Goal: Information Seeking & Learning: Learn about a topic

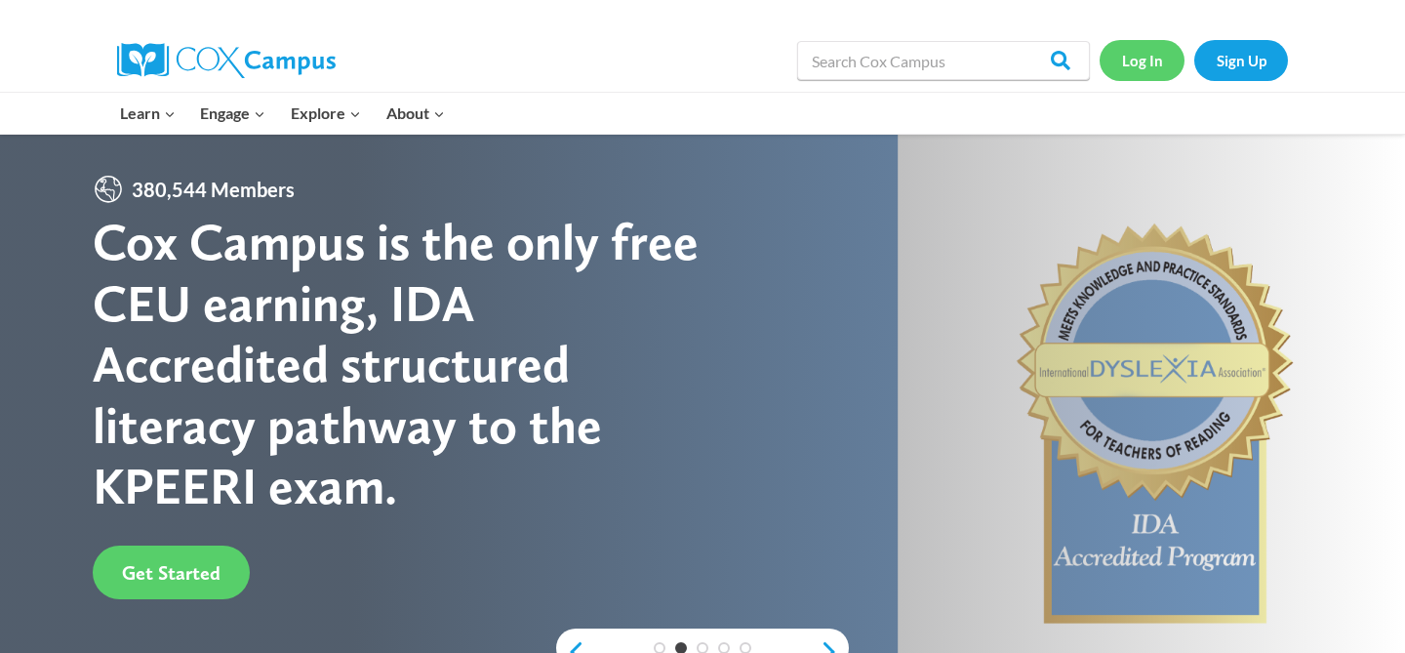
click at [1155, 62] on link "Log In" at bounding box center [1142, 60] width 85 height 40
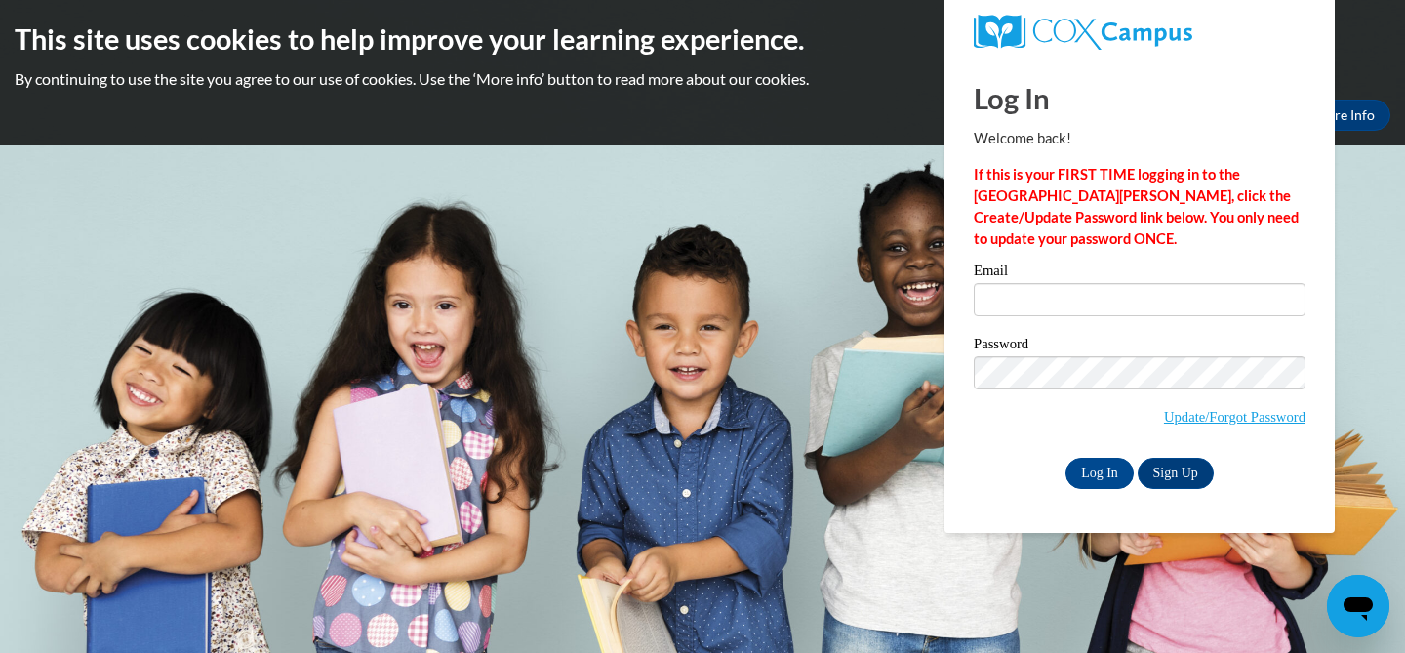
click at [1050, 278] on label "Email" at bounding box center [1140, 273] width 332 height 20
click at [1050, 283] on input "Email" at bounding box center [1140, 299] width 332 height 33
click at [1048, 292] on input "Email" at bounding box center [1140, 299] width 332 height 33
click at [1047, 308] on input "Email" at bounding box center [1140, 299] width 332 height 33
type input "[EMAIL_ADDRESS][DOMAIN_NAME]"
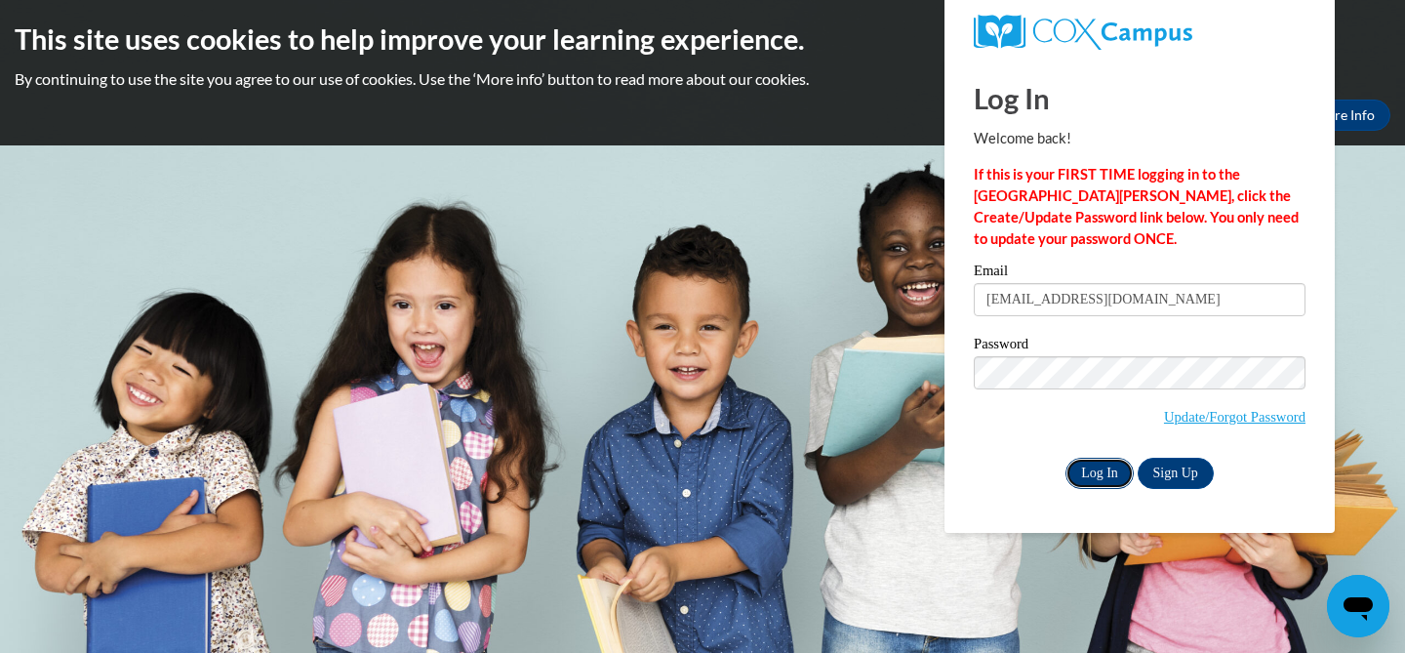
click at [1090, 480] on input "Log In" at bounding box center [1099, 473] width 68 height 31
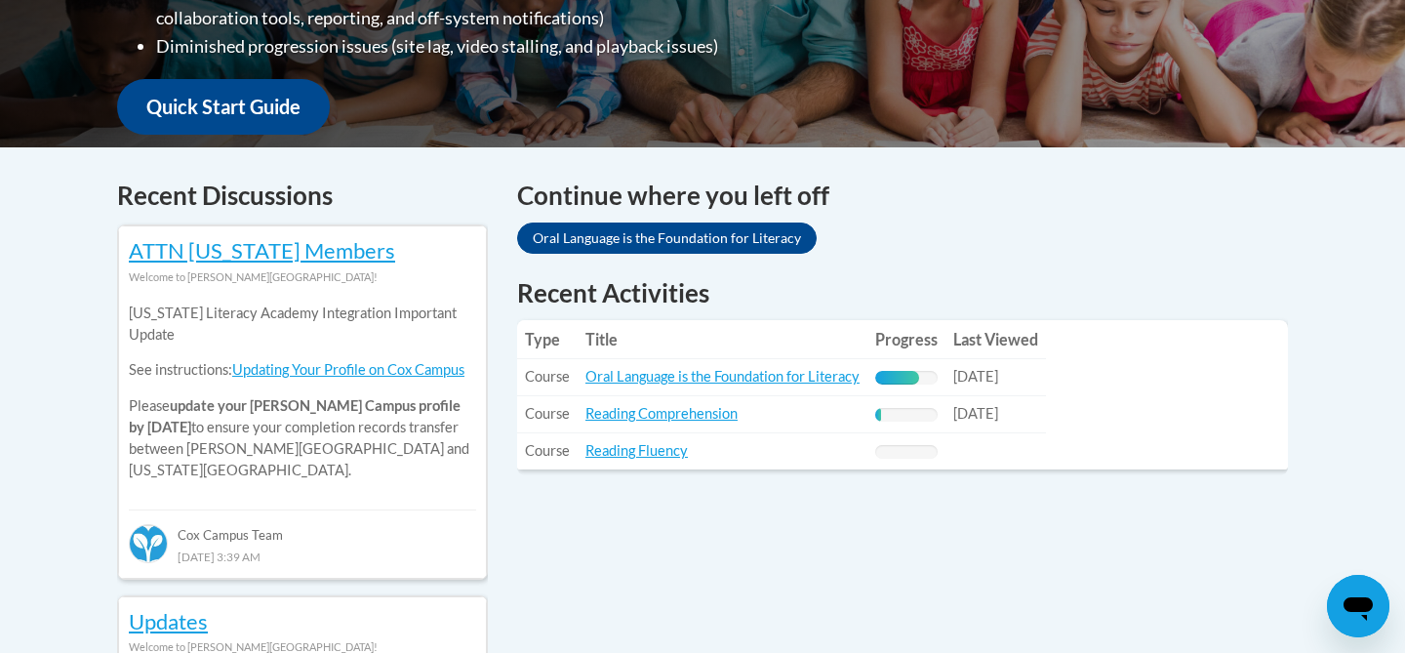
scroll to position [686, 0]
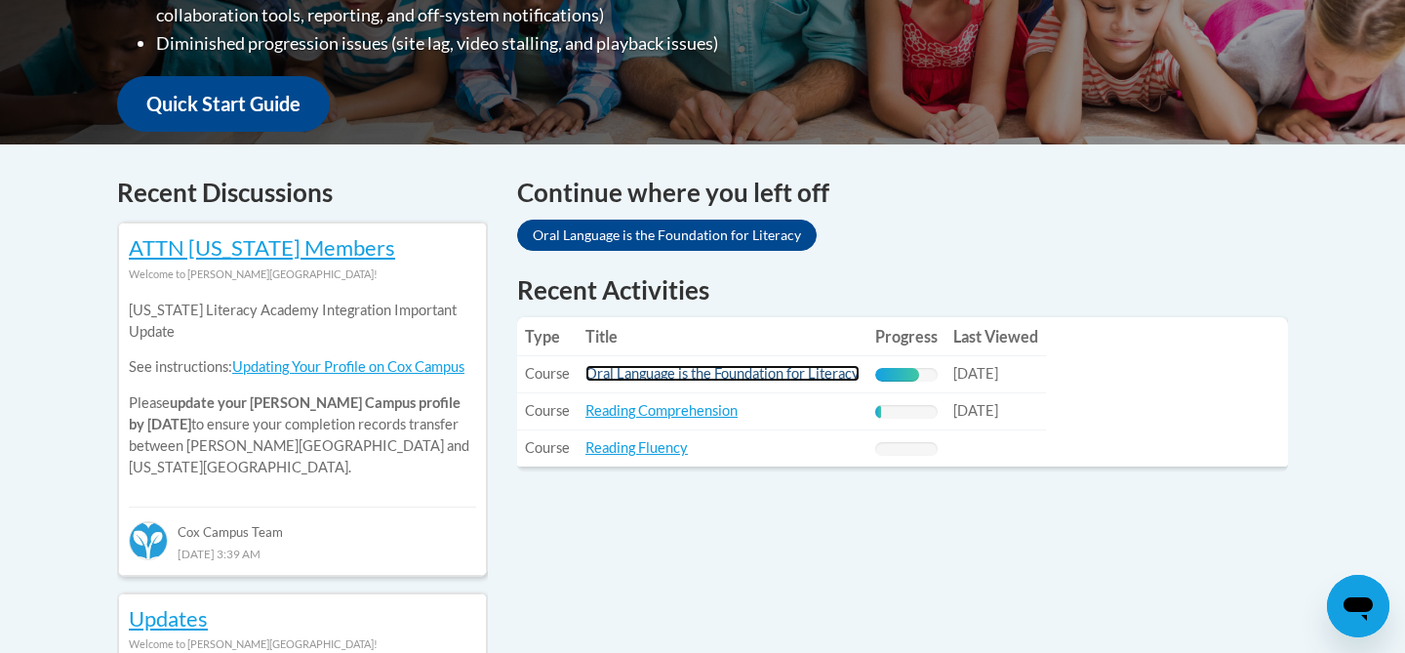
click at [623, 377] on link "Oral Language is the Foundation for Literacy" at bounding box center [722, 373] width 274 height 17
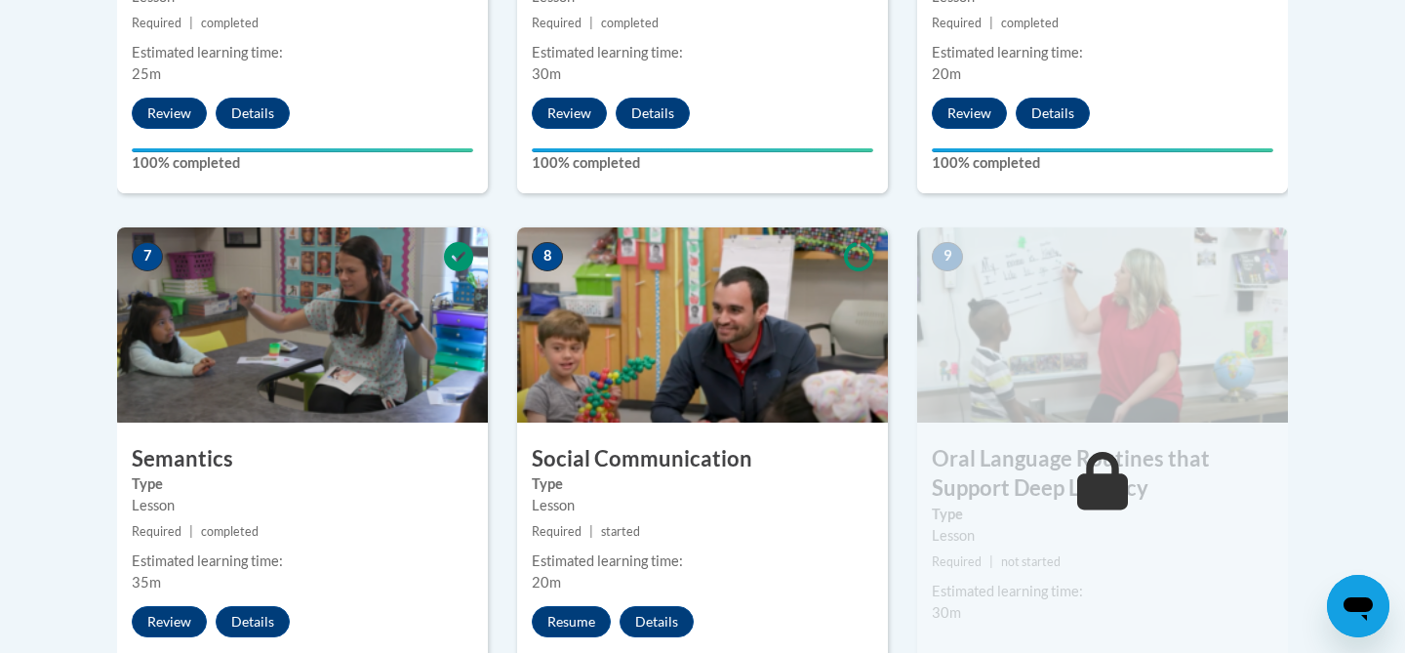
scroll to position [1672, 0]
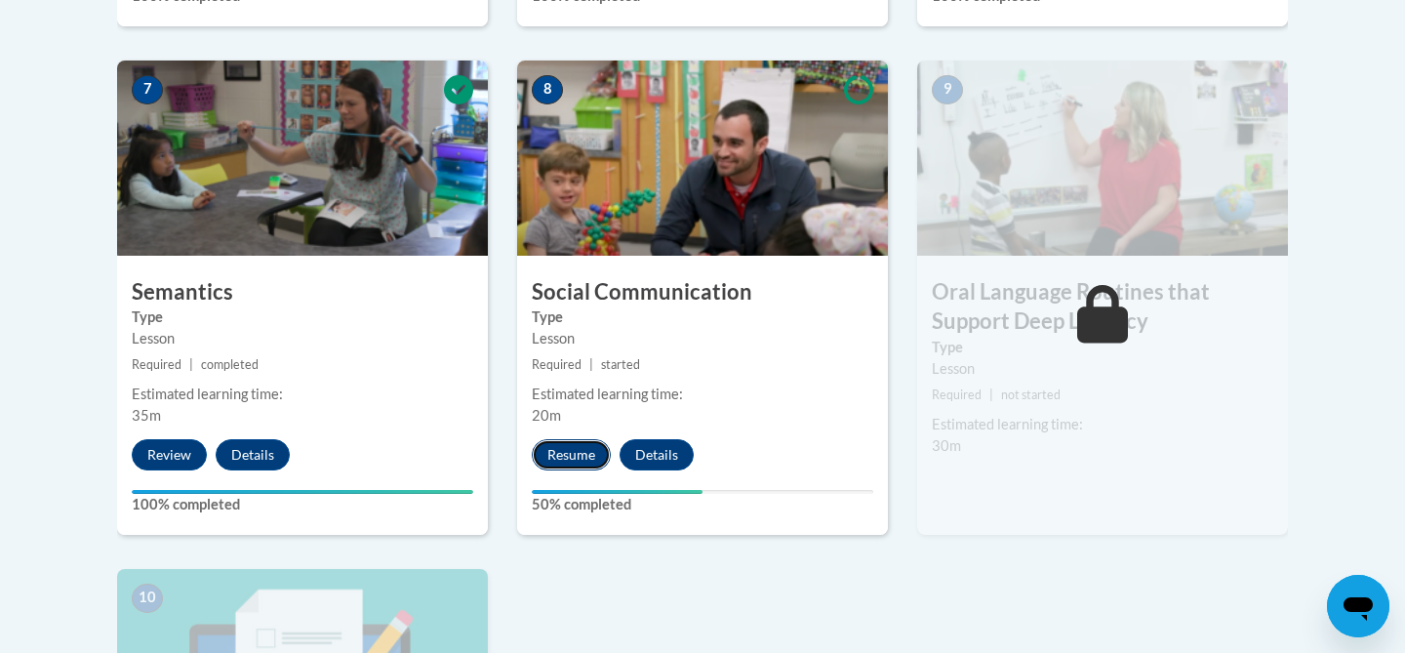
click at [574, 460] on button "Resume" at bounding box center [571, 454] width 79 height 31
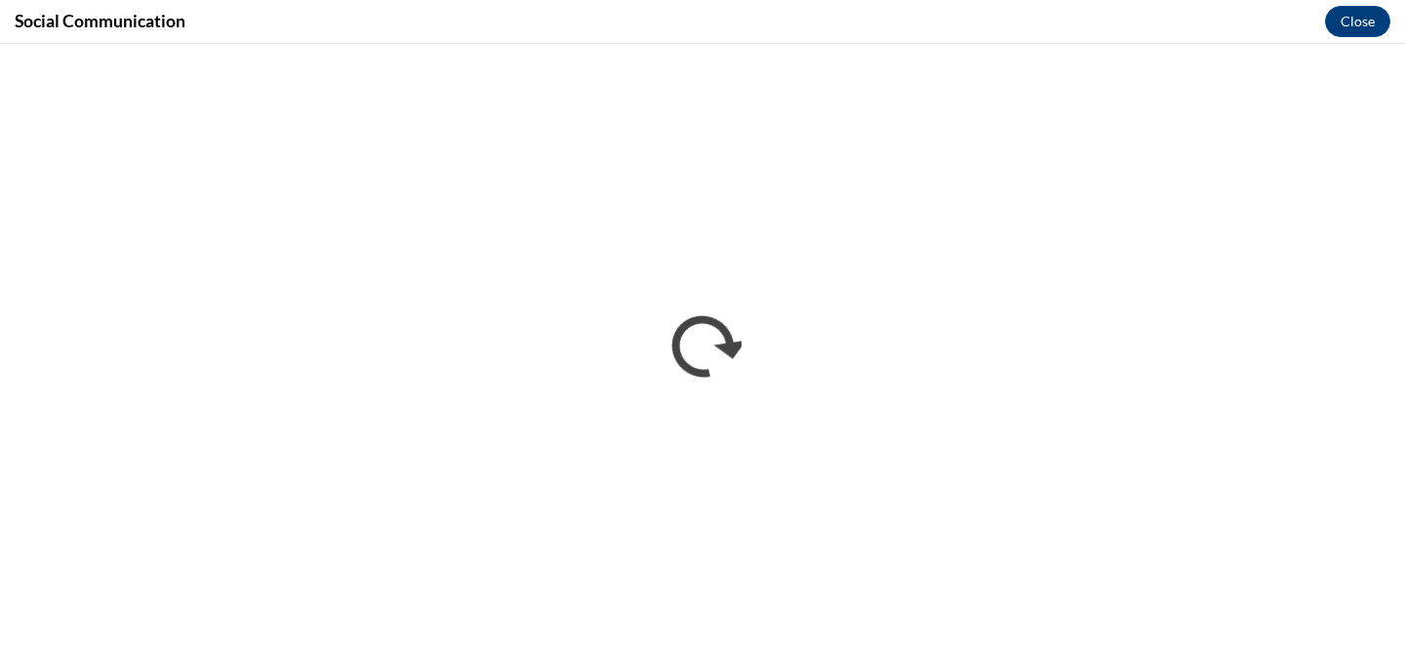
scroll to position [0, 0]
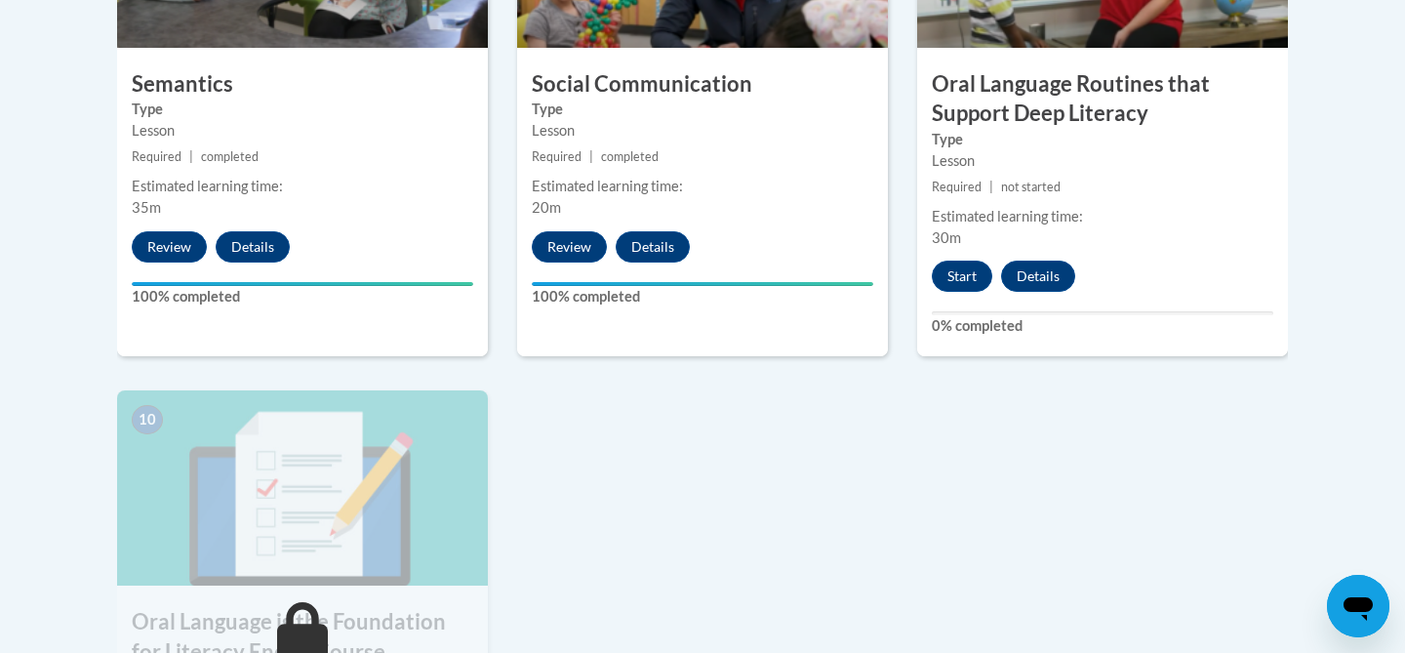
scroll to position [1806, 0]
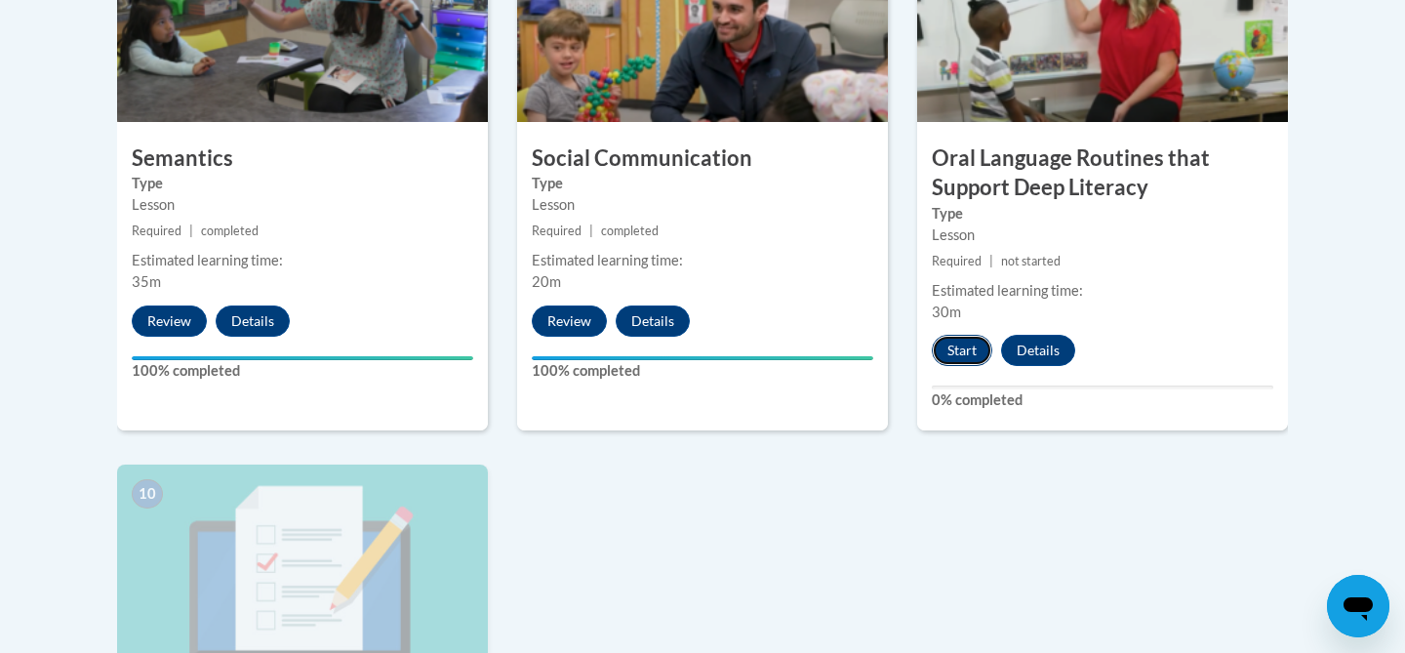
click at [966, 362] on button "Start" at bounding box center [962, 350] width 60 height 31
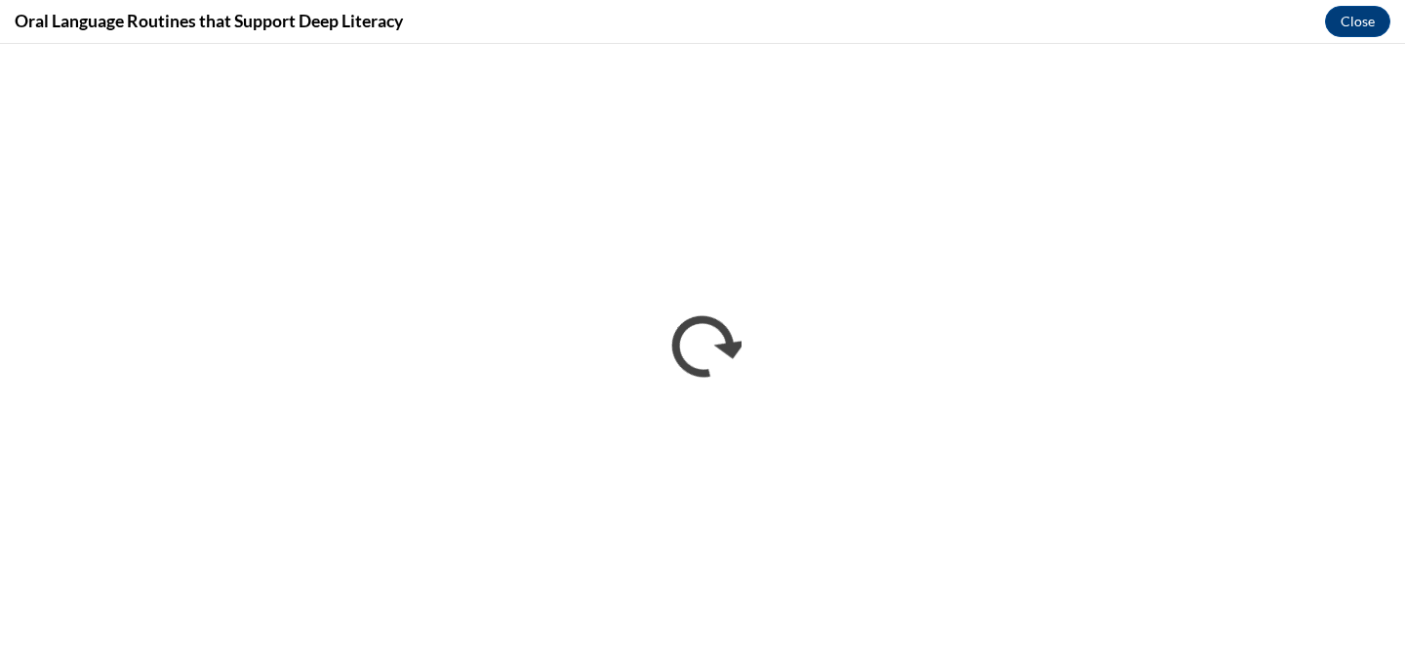
scroll to position [0, 0]
